Goal: Information Seeking & Learning: Learn about a topic

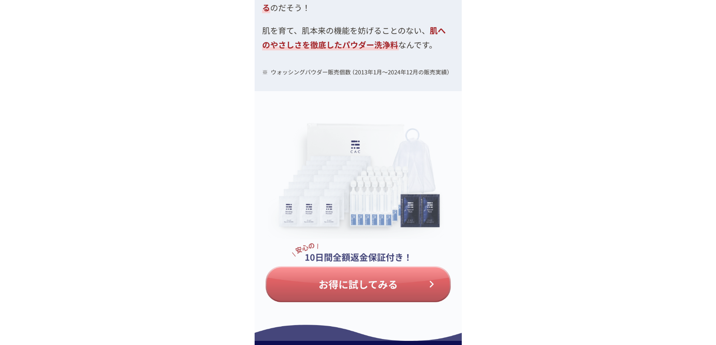
scroll to position [3165, 0]
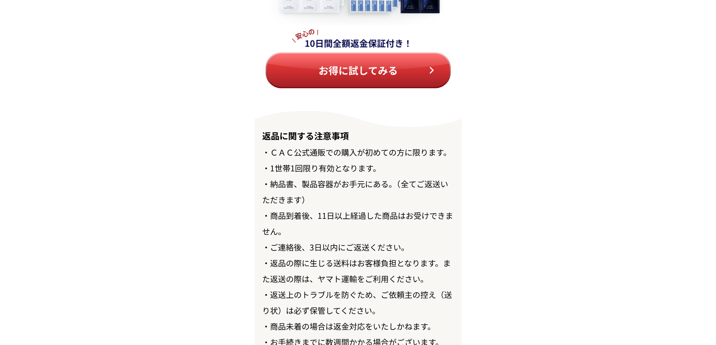
scroll to position [8499, 0]
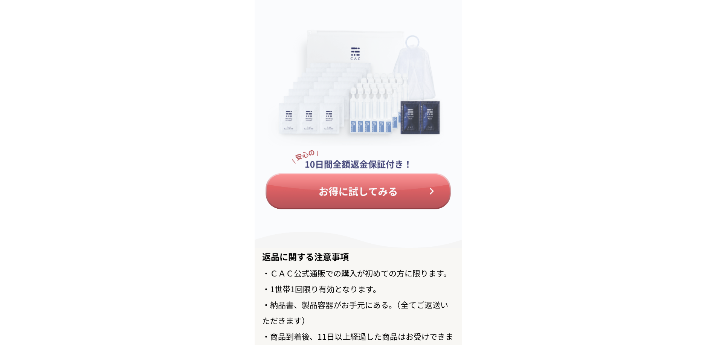
click at [377, 193] on img at bounding box center [358, 123] width 207 height 250
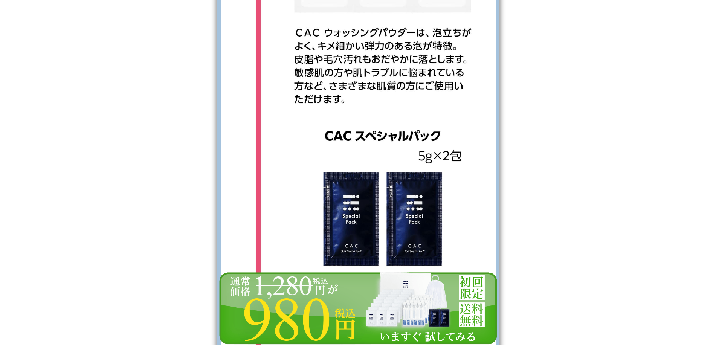
scroll to position [7762, 0]
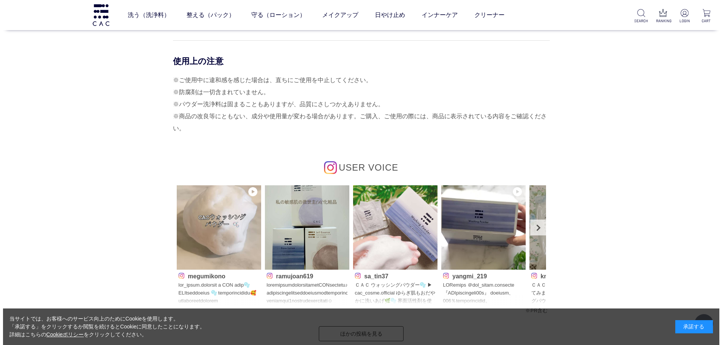
scroll to position [3429, 0]
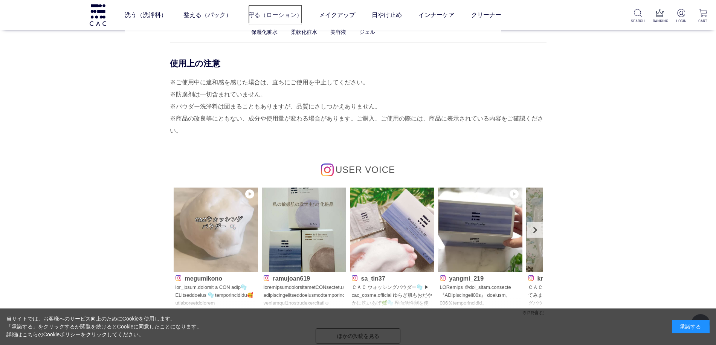
click at [277, 15] on link "守る（ローション）" at bounding box center [275, 15] width 54 height 21
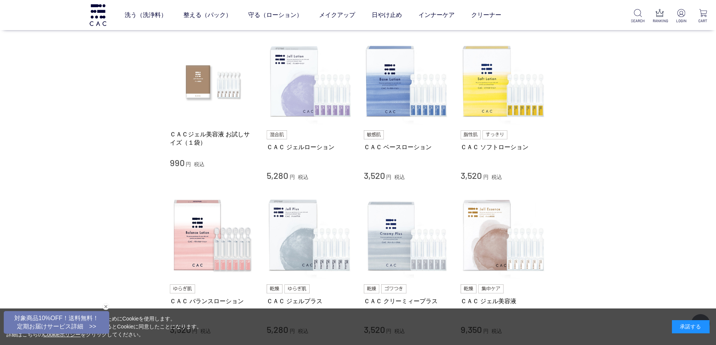
scroll to position [151, 0]
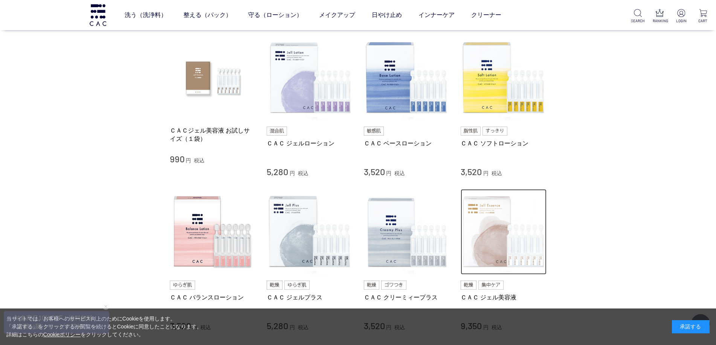
click at [496, 252] on img at bounding box center [504, 232] width 86 height 86
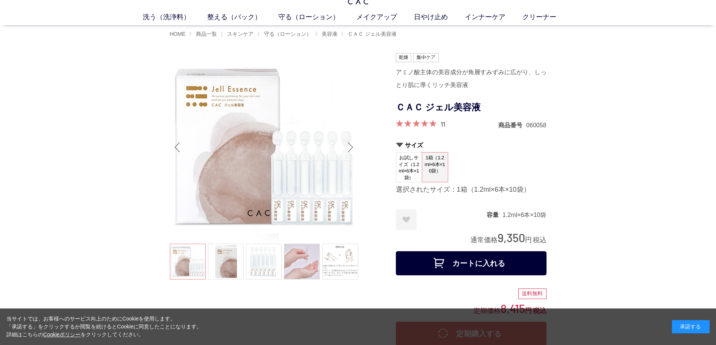
scroll to position [38, 0]
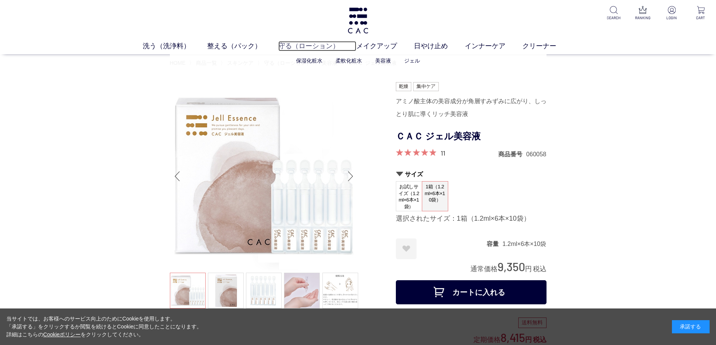
click at [304, 46] on link "守る（ローション）" at bounding box center [317, 46] width 78 height 10
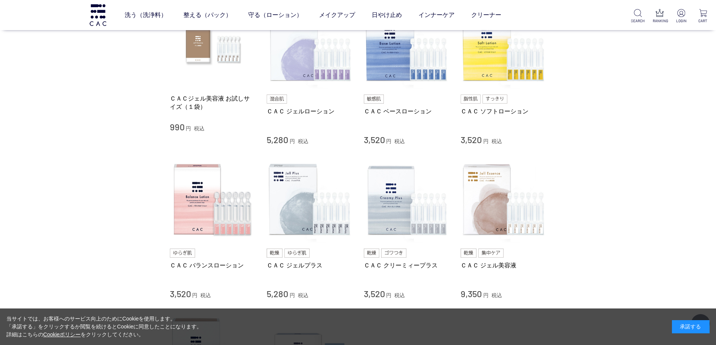
scroll to position [264, 0]
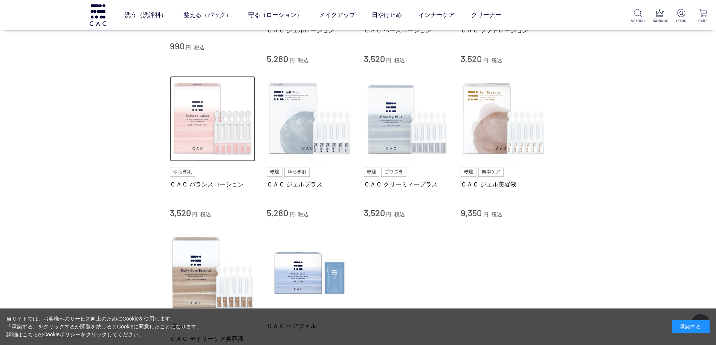
click at [208, 125] on img at bounding box center [213, 119] width 86 height 86
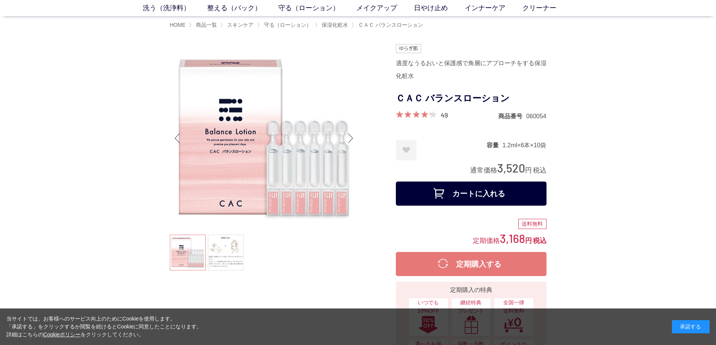
scroll to position [38, 0]
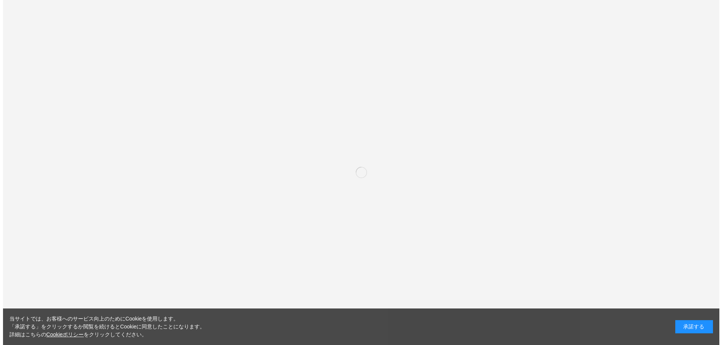
scroll to position [38, 0]
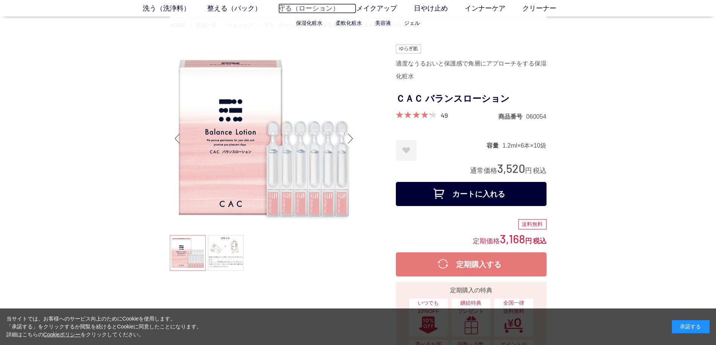
click at [309, 6] on link "守る（ローション）" at bounding box center [317, 8] width 78 height 10
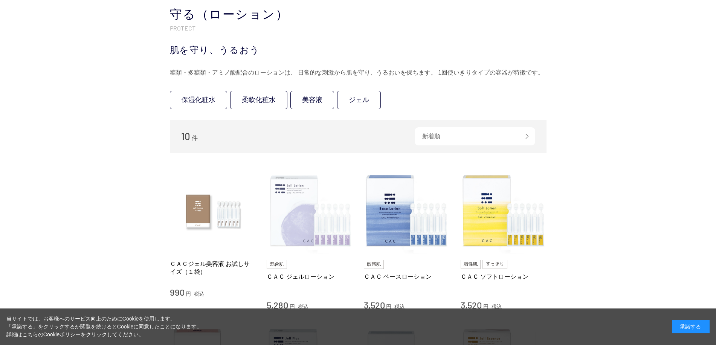
scroll to position [75, 0]
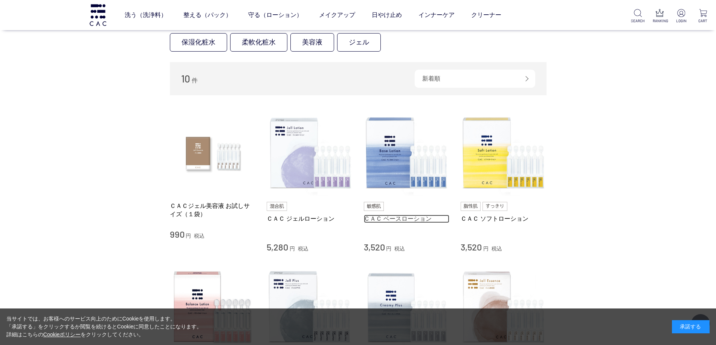
click at [391, 218] on link "ＣＡＣ ベースローション" at bounding box center [407, 219] width 86 height 8
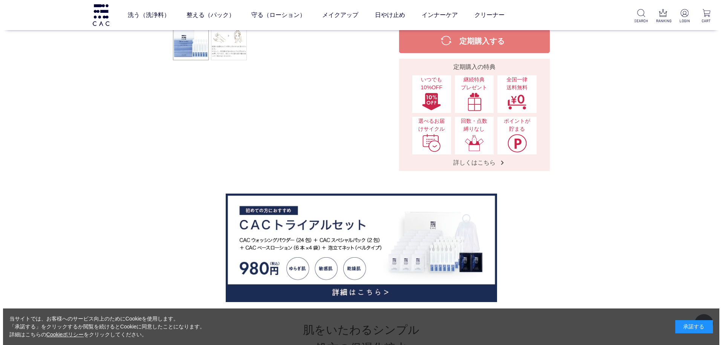
scroll to position [113, 0]
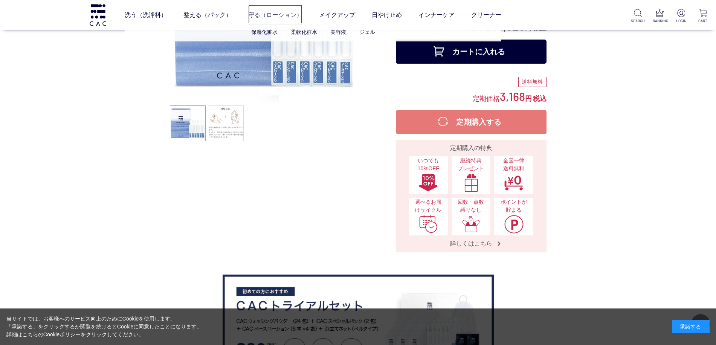
click at [266, 14] on link "守る（ローション）" at bounding box center [275, 15] width 54 height 21
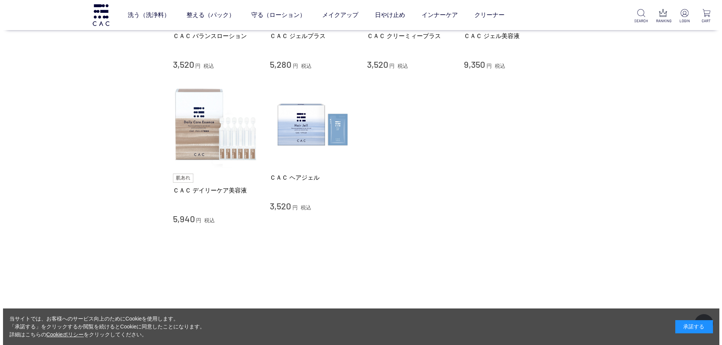
scroll to position [414, 0]
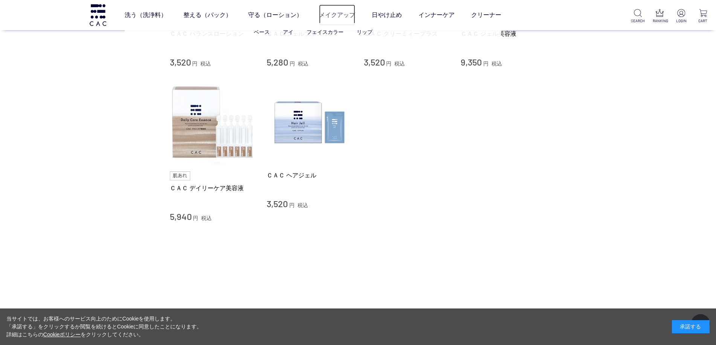
click at [346, 17] on link "メイクアップ" at bounding box center [337, 15] width 36 height 21
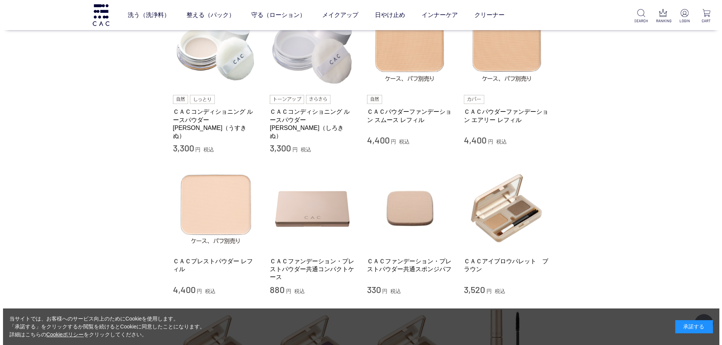
scroll to position [151, 0]
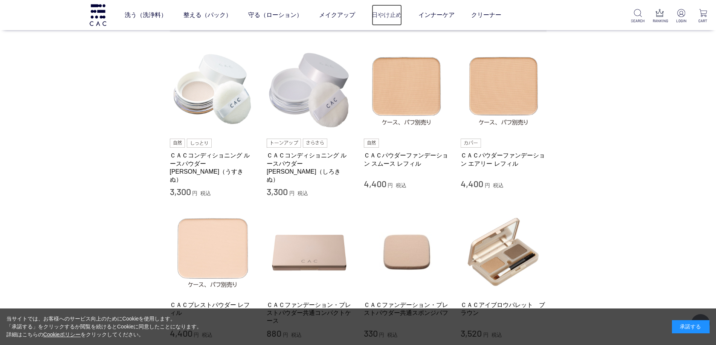
click at [384, 12] on link "日やけ止め" at bounding box center [387, 15] width 30 height 21
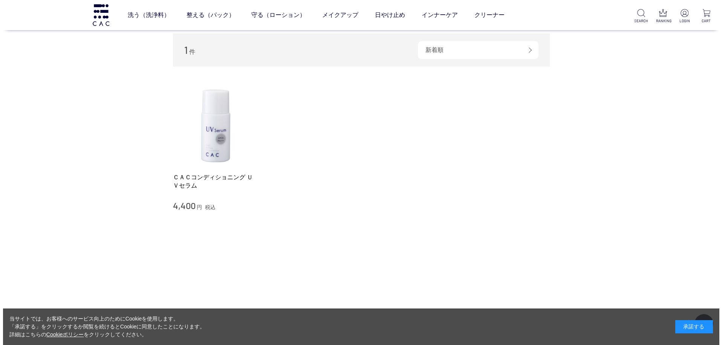
scroll to position [75, 0]
click at [437, 17] on link "インナーケア" at bounding box center [437, 15] width 36 height 21
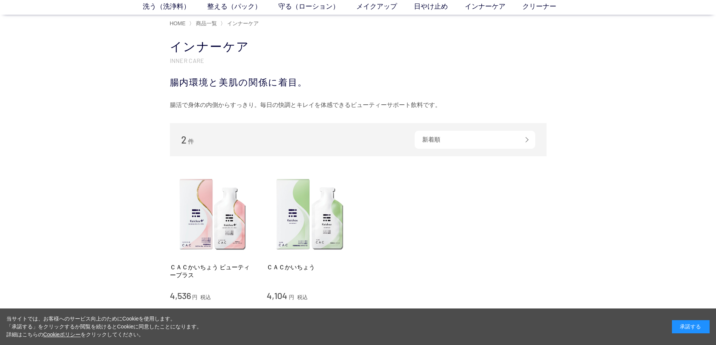
scroll to position [38, 0]
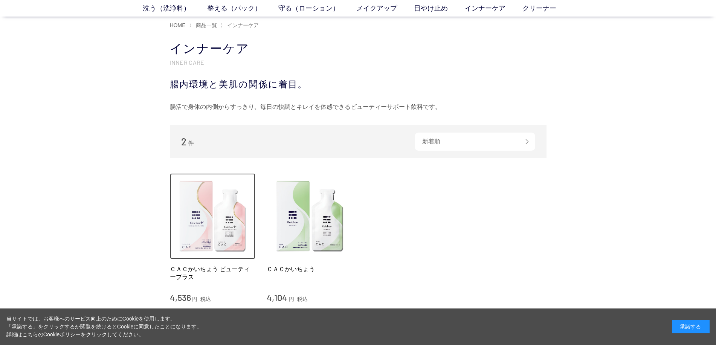
click at [210, 230] on img at bounding box center [213, 216] width 86 height 86
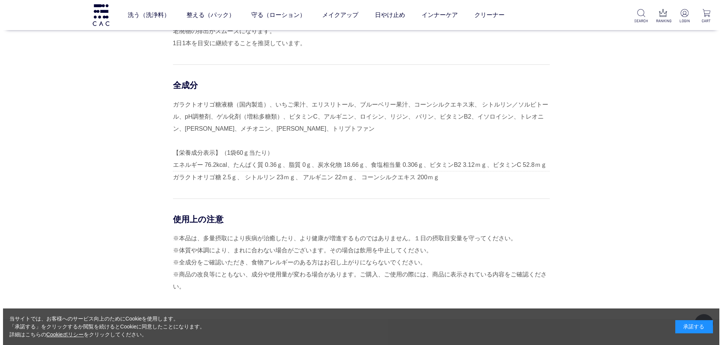
scroll to position [2299, 0]
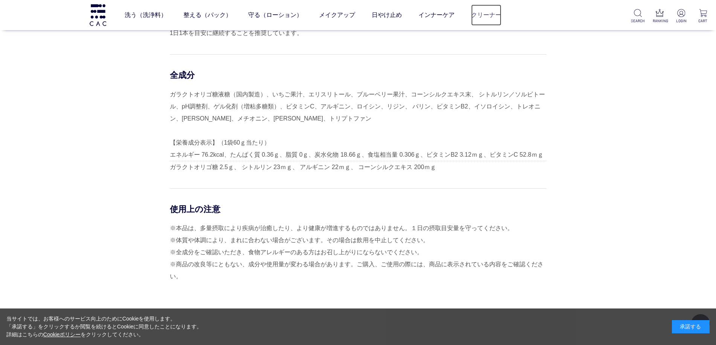
click at [491, 18] on link "クリーナー" at bounding box center [486, 15] width 30 height 21
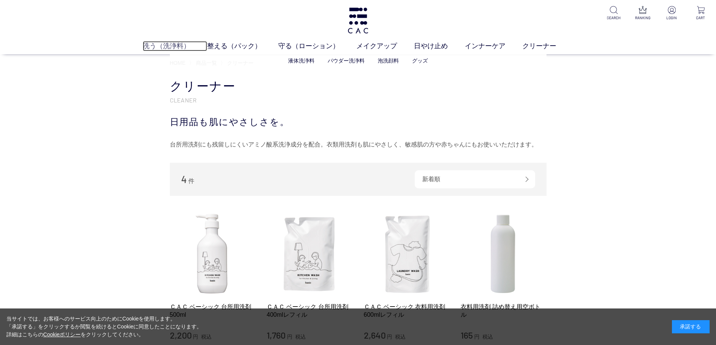
click at [168, 46] on link "洗う（洗浄料）" at bounding box center [175, 46] width 64 height 10
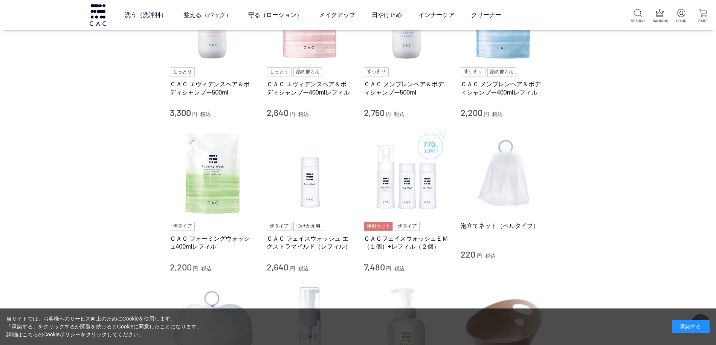
scroll to position [377, 0]
click at [517, 195] on img at bounding box center [504, 172] width 86 height 86
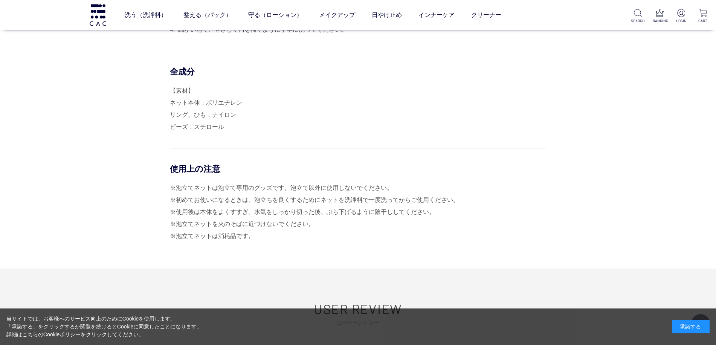
scroll to position [339, 0]
